Goal: Use online tool/utility: Utilize a website feature to perform a specific function

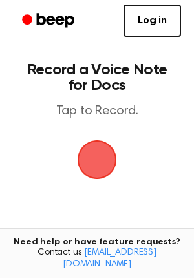
click at [102, 159] on span "button" at bounding box center [97, 160] width 73 height 73
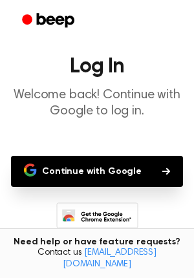
scroll to position [52, 0]
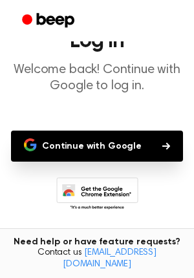
click at [120, 152] on button "Continue with Google" at bounding box center [97, 146] width 172 height 31
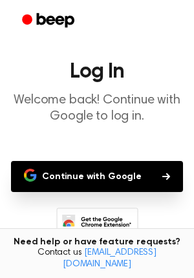
scroll to position [16, 0]
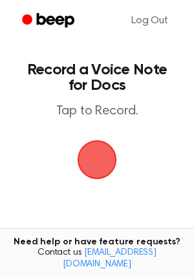
click at [99, 161] on span "button" at bounding box center [97, 160] width 73 height 73
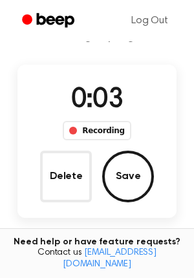
scroll to position [61, 0]
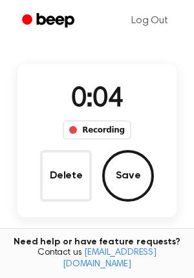
click at [89, 130] on div "Recording" at bounding box center [97, 129] width 68 height 19
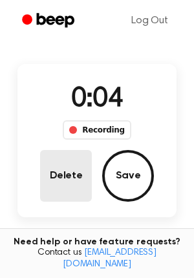
click at [72, 170] on button "Delete" at bounding box center [66, 176] width 52 height 52
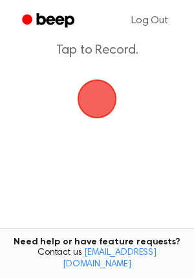
click at [101, 98] on span "button" at bounding box center [97, 99] width 69 height 69
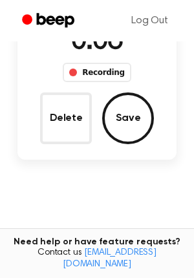
click at [103, 73] on div "Recording" at bounding box center [97, 72] width 68 height 19
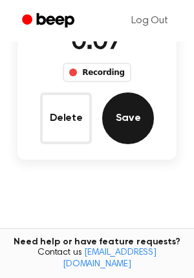
click at [127, 116] on button "Save" at bounding box center [128, 119] width 52 height 52
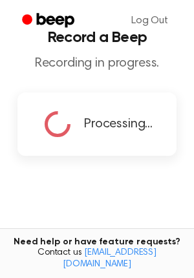
scroll to position [0, 0]
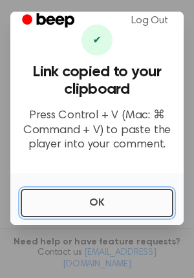
click at [71, 201] on button "OK" at bounding box center [97, 203] width 153 height 28
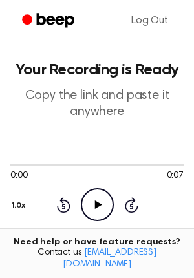
click at [93, 197] on icon "Play Audio" at bounding box center [97, 204] width 33 height 33
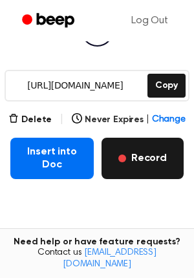
scroll to position [181, 0]
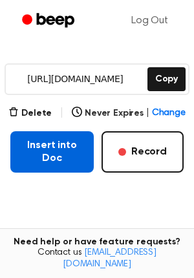
click at [61, 146] on button "Insert into Doc" at bounding box center [52, 151] width 84 height 41
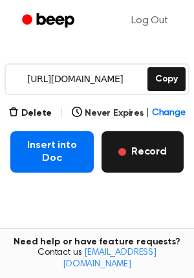
click at [145, 152] on button "Record" at bounding box center [143, 151] width 82 height 41
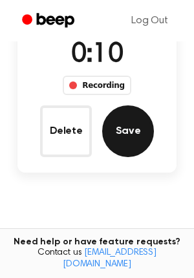
click at [118, 133] on button "Save" at bounding box center [128, 132] width 52 height 52
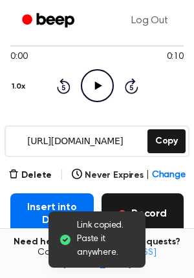
scroll to position [44, 0]
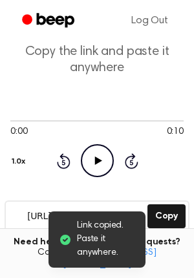
click at [98, 167] on icon "Play Audio" at bounding box center [97, 160] width 33 height 33
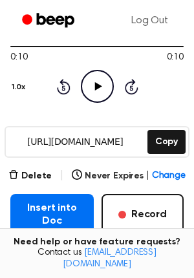
scroll to position [116, 0]
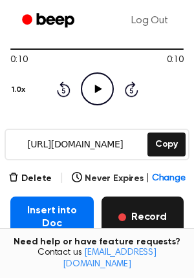
click at [145, 211] on button "Record" at bounding box center [143, 217] width 82 height 41
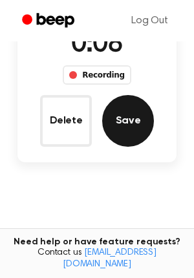
click at [129, 120] on button "Save" at bounding box center [128, 121] width 52 height 52
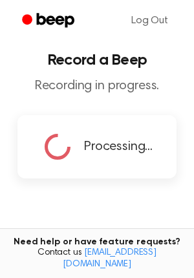
scroll to position [0, 0]
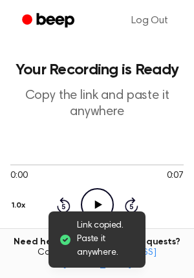
click at [91, 198] on icon "Play Audio" at bounding box center [97, 204] width 33 height 33
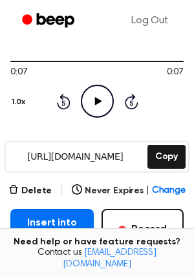
scroll to position [105, 0]
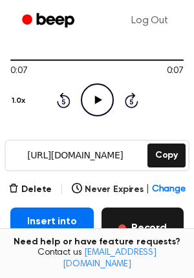
click at [137, 219] on button "Record" at bounding box center [143, 228] width 82 height 41
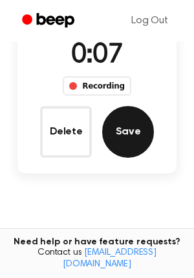
click at [128, 134] on button "Save" at bounding box center [128, 132] width 52 height 52
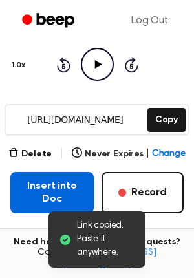
scroll to position [173, 0]
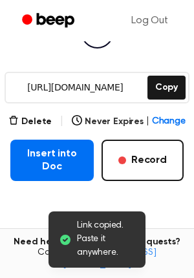
click at [93, 45] on icon "Play Audio" at bounding box center [97, 32] width 33 height 33
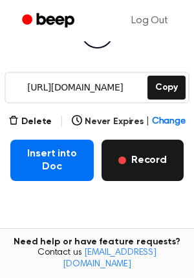
click at [139, 169] on button "Record" at bounding box center [143, 160] width 82 height 41
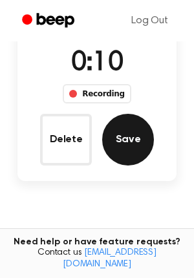
click at [130, 152] on button "Save" at bounding box center [128, 140] width 52 height 52
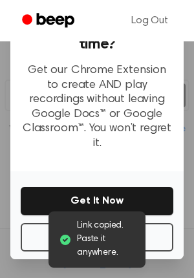
scroll to position [159, 0]
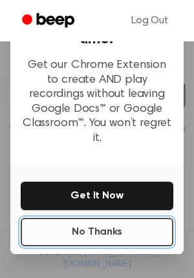
click at [96, 218] on button "No Thanks" at bounding box center [97, 232] width 153 height 28
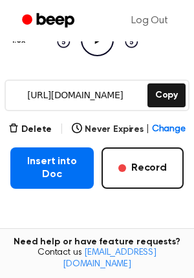
click at [98, 50] on icon "Play Audio" at bounding box center [97, 39] width 33 height 33
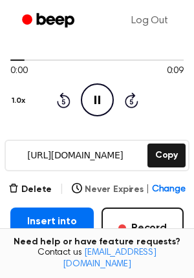
scroll to position [100, 0]
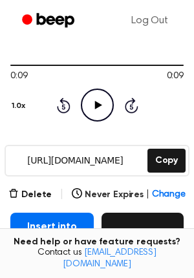
click at [139, 229] on button "Record" at bounding box center [143, 233] width 82 height 41
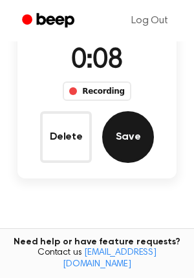
click at [129, 122] on button "Save" at bounding box center [128, 137] width 52 height 52
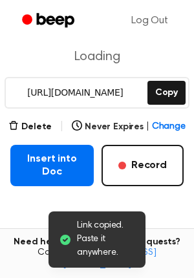
scroll to position [168, 0]
click at [96, 55] on div "0:00 0:07 Your browser does not support the [object Object] element. 1.0x Rewin…" at bounding box center [96, 22] width 173 height 98
click at [97, 52] on icon "Play Audio" at bounding box center [97, 37] width 33 height 33
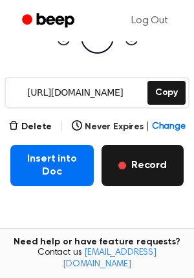
click at [139, 164] on button "Record" at bounding box center [143, 165] width 82 height 41
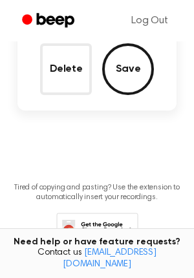
scroll to position [92, 0]
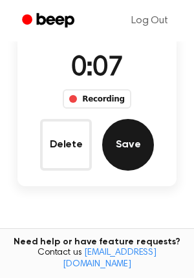
click at [134, 145] on button "Save" at bounding box center [128, 145] width 52 height 52
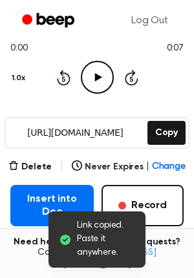
scroll to position [160, 0]
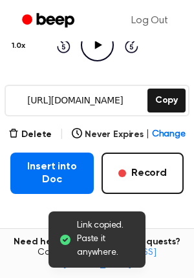
click at [97, 55] on icon "Play Audio" at bounding box center [97, 44] width 33 height 33
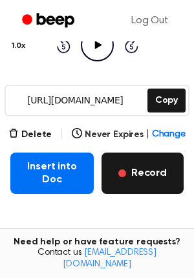
click at [128, 178] on button "Record" at bounding box center [143, 173] width 82 height 41
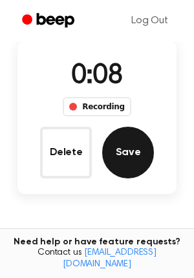
click at [128, 166] on button "Save" at bounding box center [128, 153] width 52 height 52
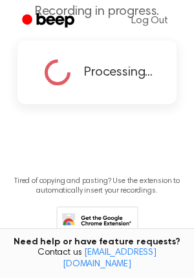
scroll to position [0, 0]
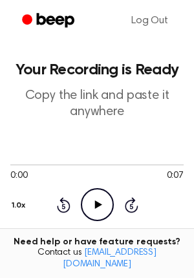
click at [100, 201] on icon "Play Audio" at bounding box center [97, 204] width 33 height 33
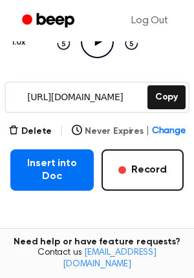
scroll to position [190, 0]
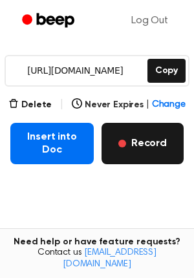
click at [126, 145] on span "button" at bounding box center [122, 144] width 8 height 8
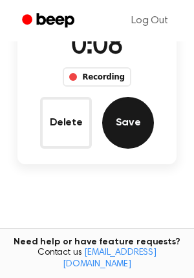
click at [128, 125] on button "Save" at bounding box center [128, 123] width 52 height 52
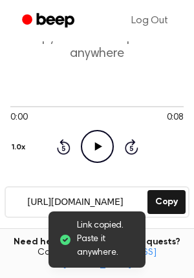
scroll to position [47, 0]
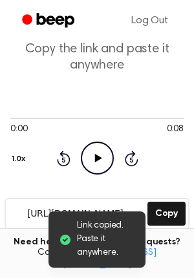
click at [95, 150] on icon "Play Audio" at bounding box center [97, 158] width 33 height 33
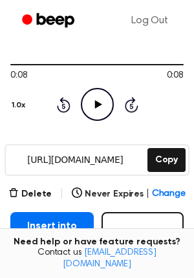
scroll to position [146, 0]
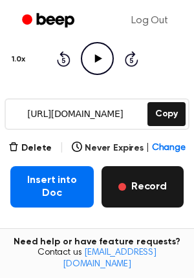
click at [135, 188] on button "Record" at bounding box center [143, 186] width 82 height 41
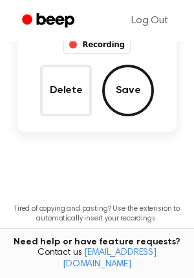
scroll to position [71, 0]
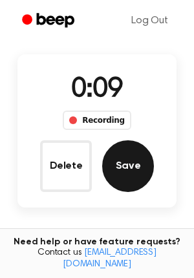
click at [132, 164] on button "Save" at bounding box center [128, 166] width 52 height 52
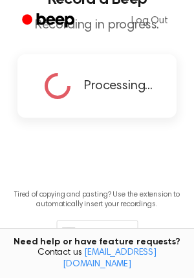
scroll to position [0, 0]
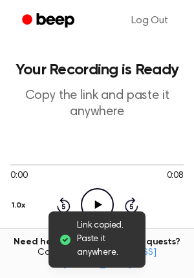
click at [95, 197] on icon "Play Audio" at bounding box center [97, 204] width 33 height 33
